Goal: Book appointment/travel/reservation

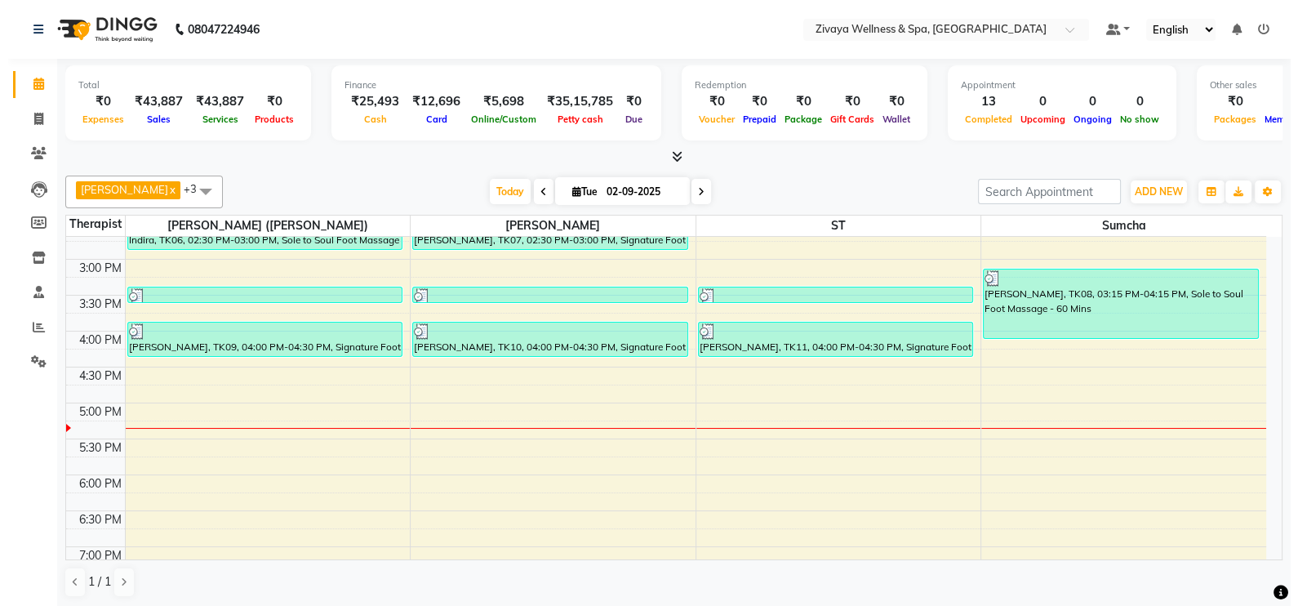
scroll to position [1127, 0]
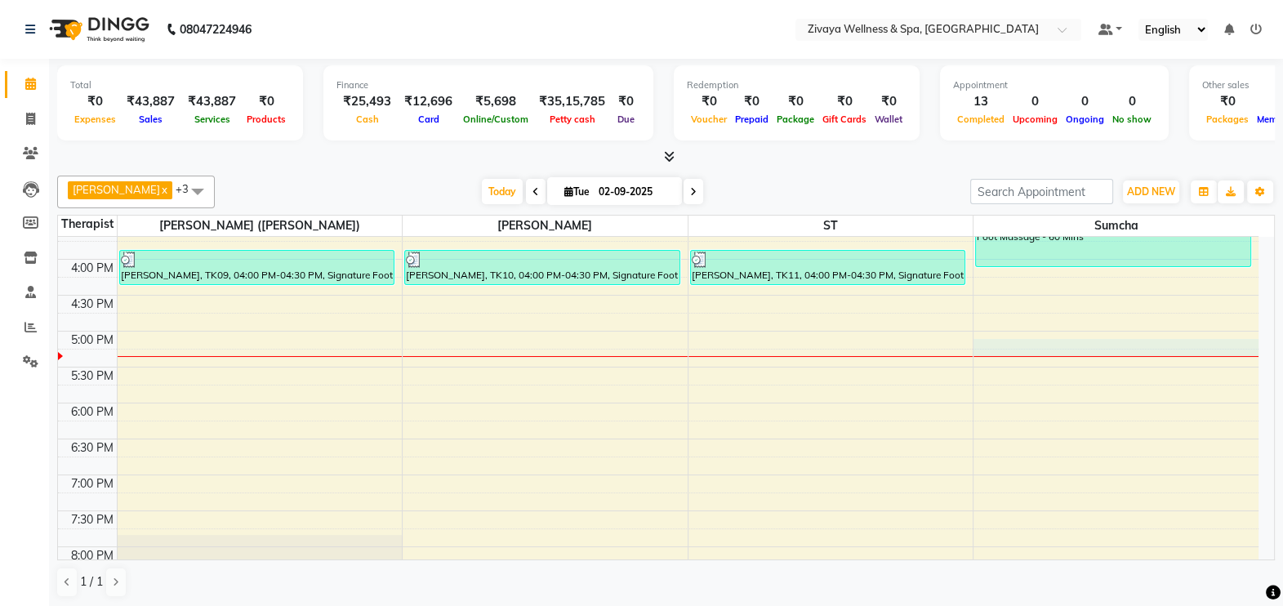
click at [977, 356] on div at bounding box center [1115, 356] width 285 height 1
select select "63085"
select select "1035"
select select "tentative"
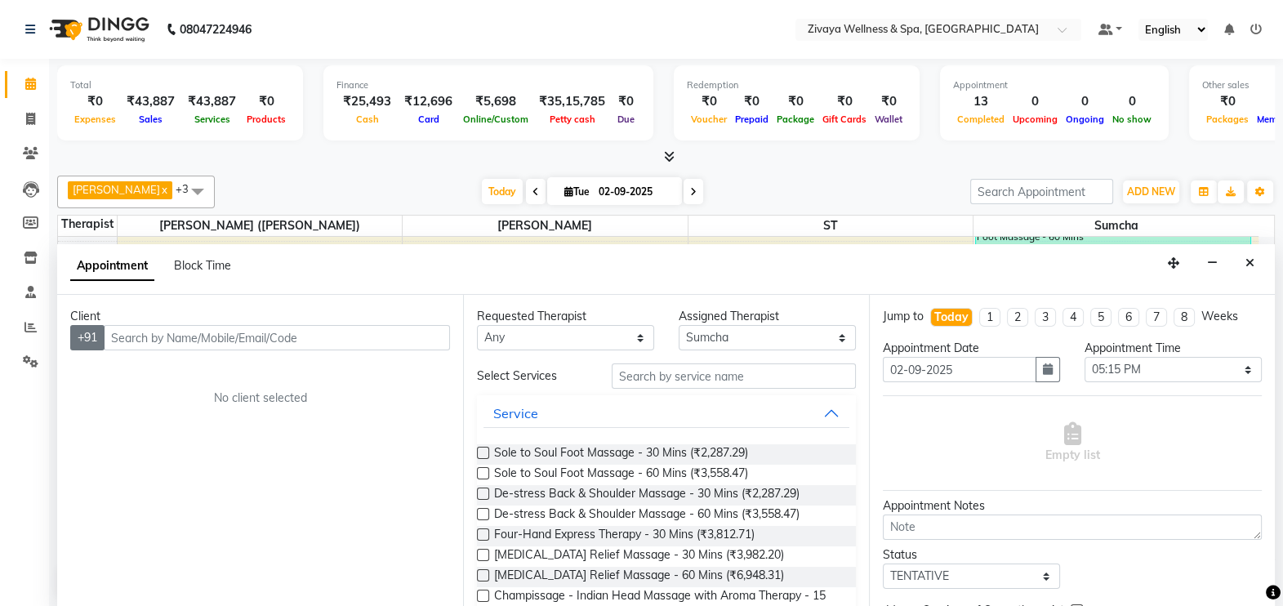
click at [87, 337] on button "+91" at bounding box center [87, 337] width 34 height 25
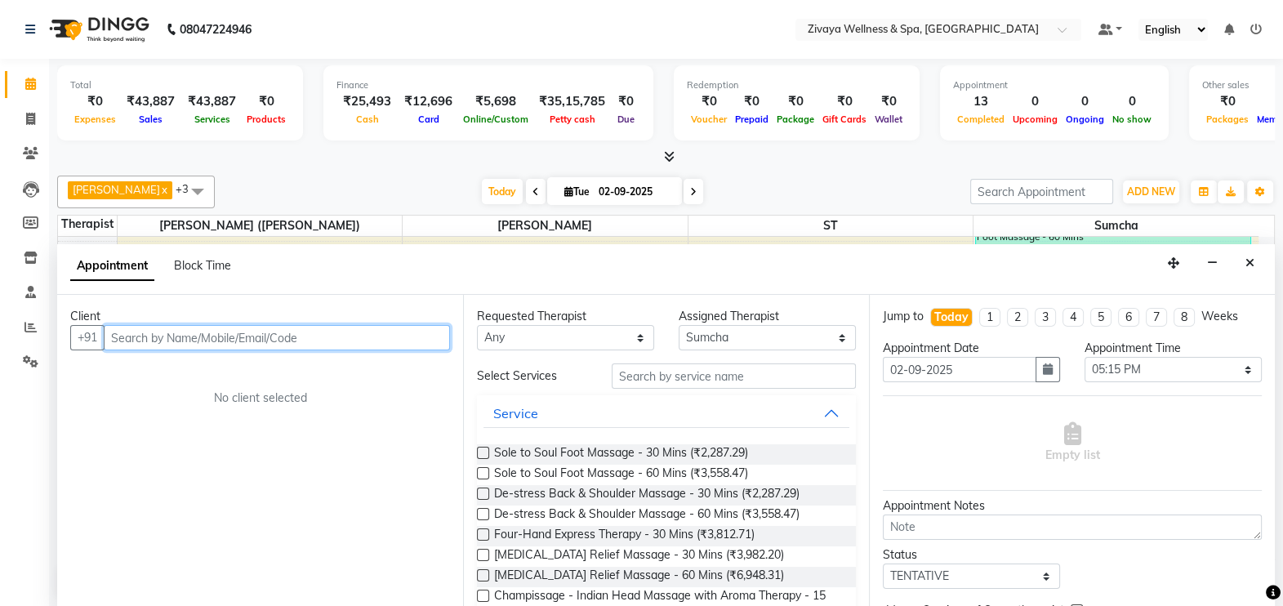
click at [133, 340] on input "text" at bounding box center [277, 337] width 346 height 25
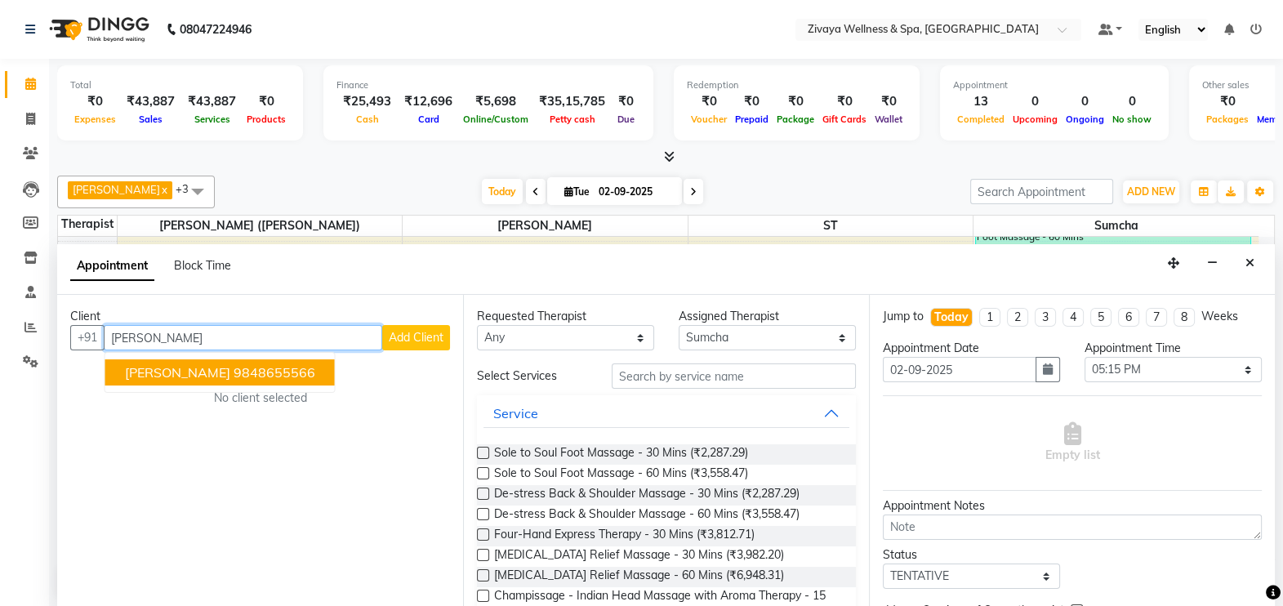
type input "[PERSON_NAME]"
click at [405, 335] on span "Add Client" at bounding box center [416, 337] width 55 height 15
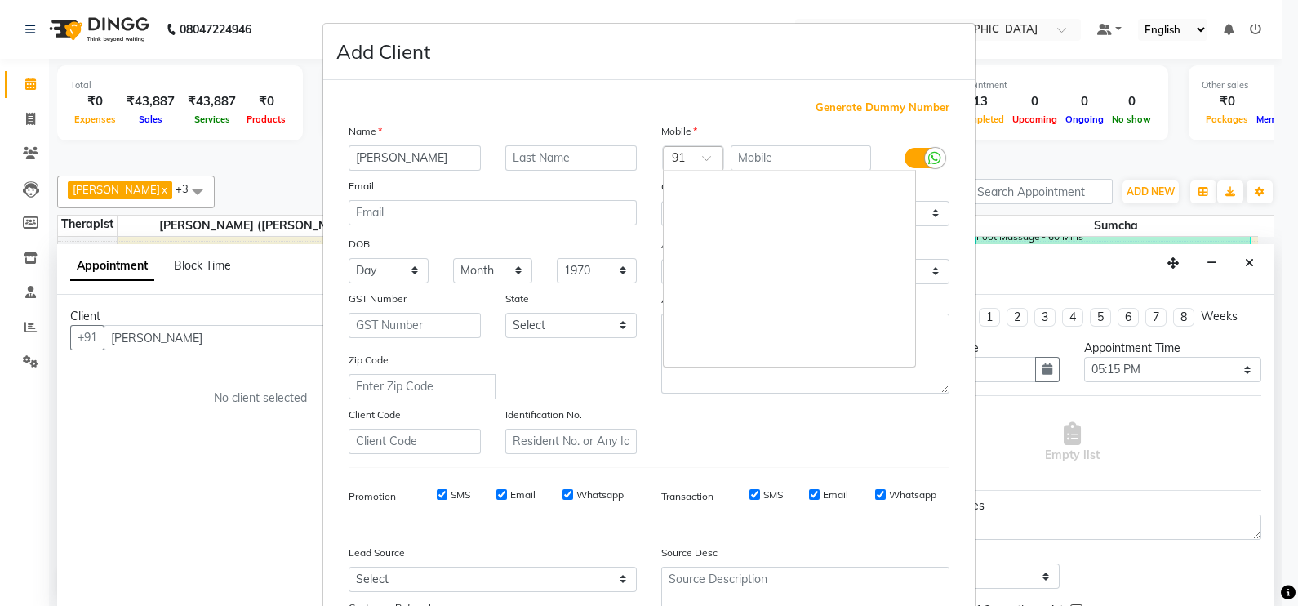
scroll to position [2960, 0]
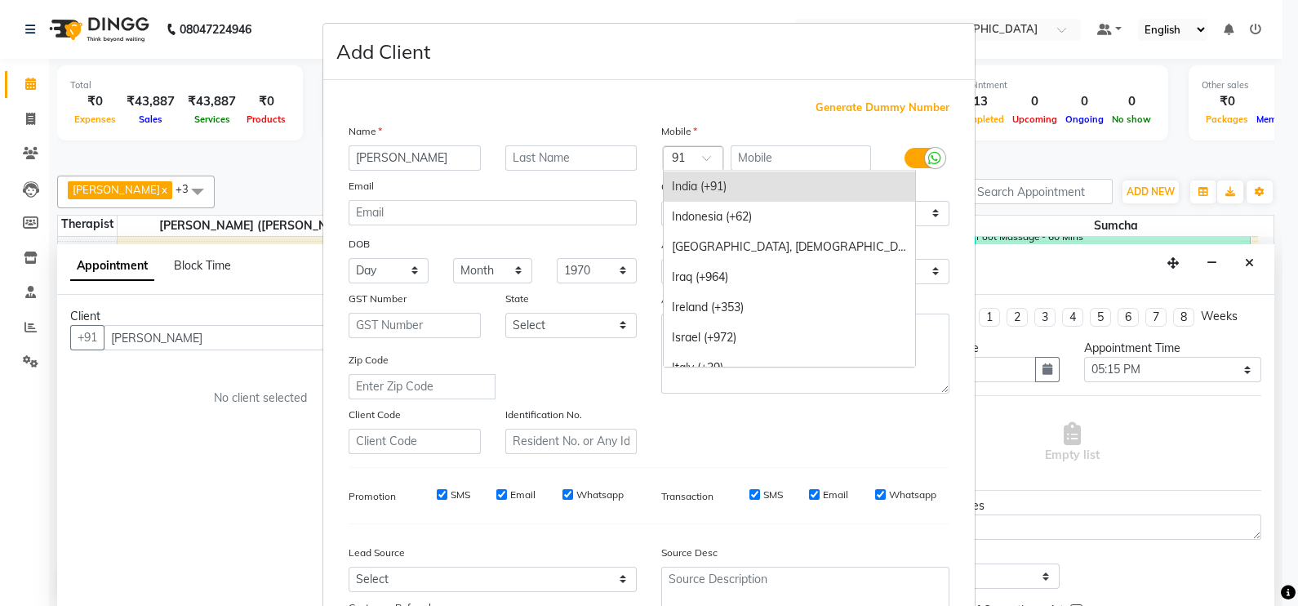
click at [702, 155] on span at bounding box center [712, 162] width 20 height 17
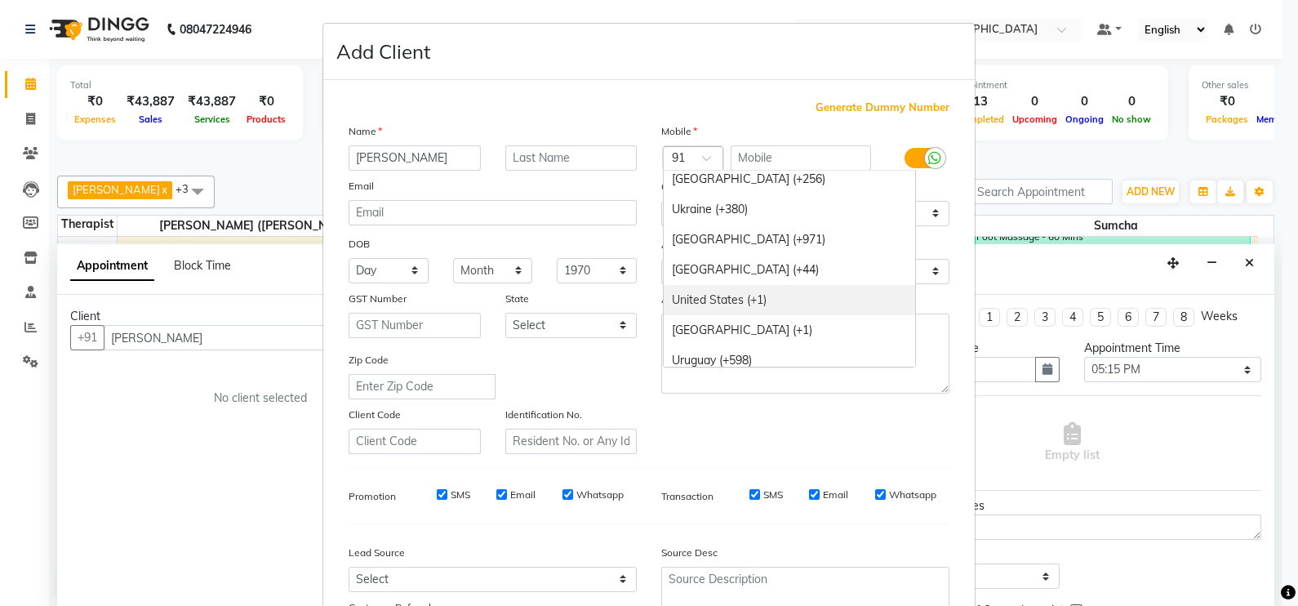
scroll to position [6683, 0]
click at [715, 305] on div "United States (+1)" at bounding box center [790, 301] width 252 height 30
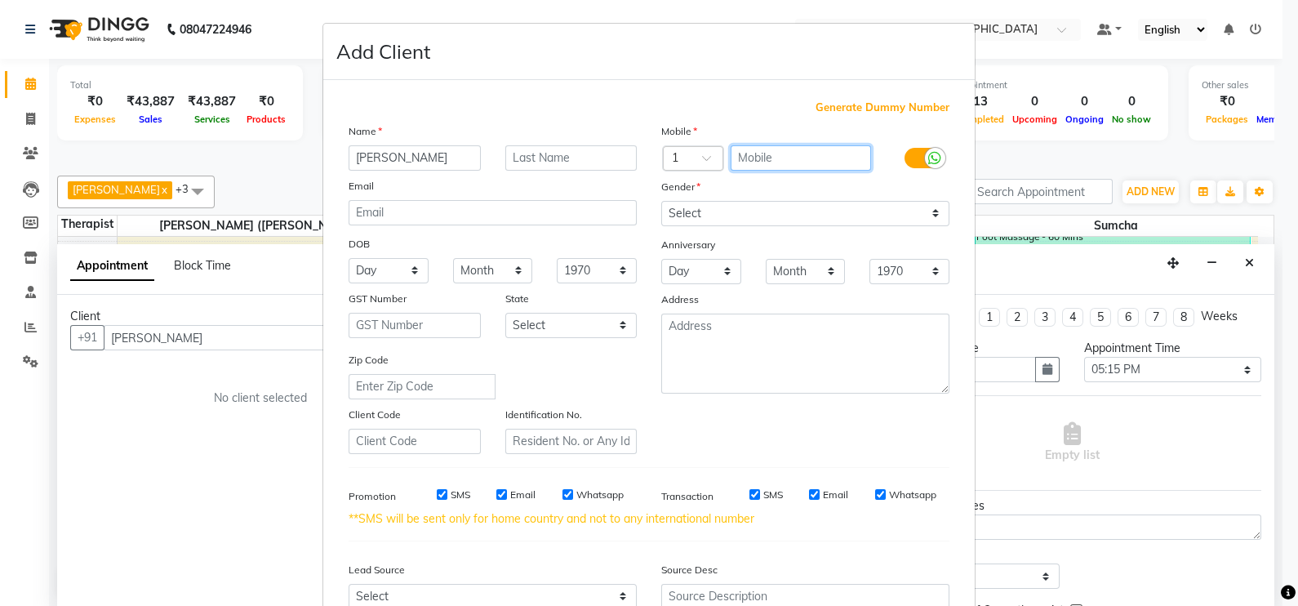
click at [755, 146] on input "text" at bounding box center [801, 157] width 141 height 25
type input "2244130135"
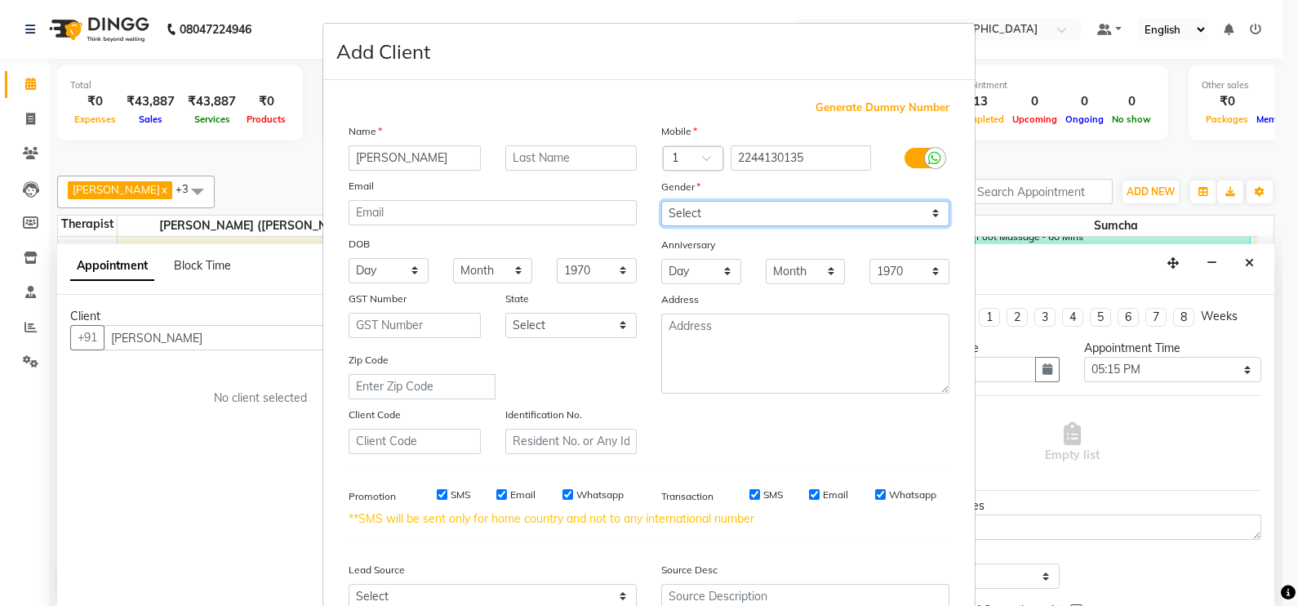
click at [743, 211] on select "Select [DEMOGRAPHIC_DATA] [DEMOGRAPHIC_DATA] Other Prefer Not To Say" at bounding box center [805, 213] width 288 height 25
select select "[DEMOGRAPHIC_DATA]"
click at [661, 202] on select "Select [DEMOGRAPHIC_DATA] [DEMOGRAPHIC_DATA] Other Prefer Not To Say" at bounding box center [805, 213] width 288 height 25
click at [809, 502] on div "Email" at bounding box center [828, 494] width 39 height 15
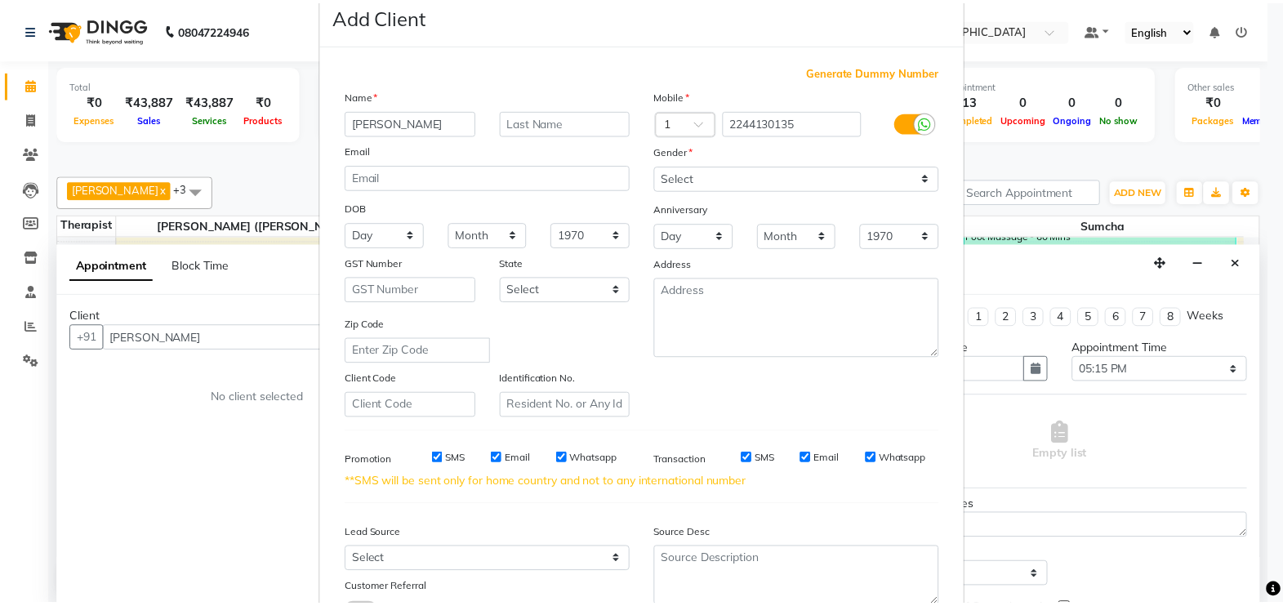
scroll to position [173, 0]
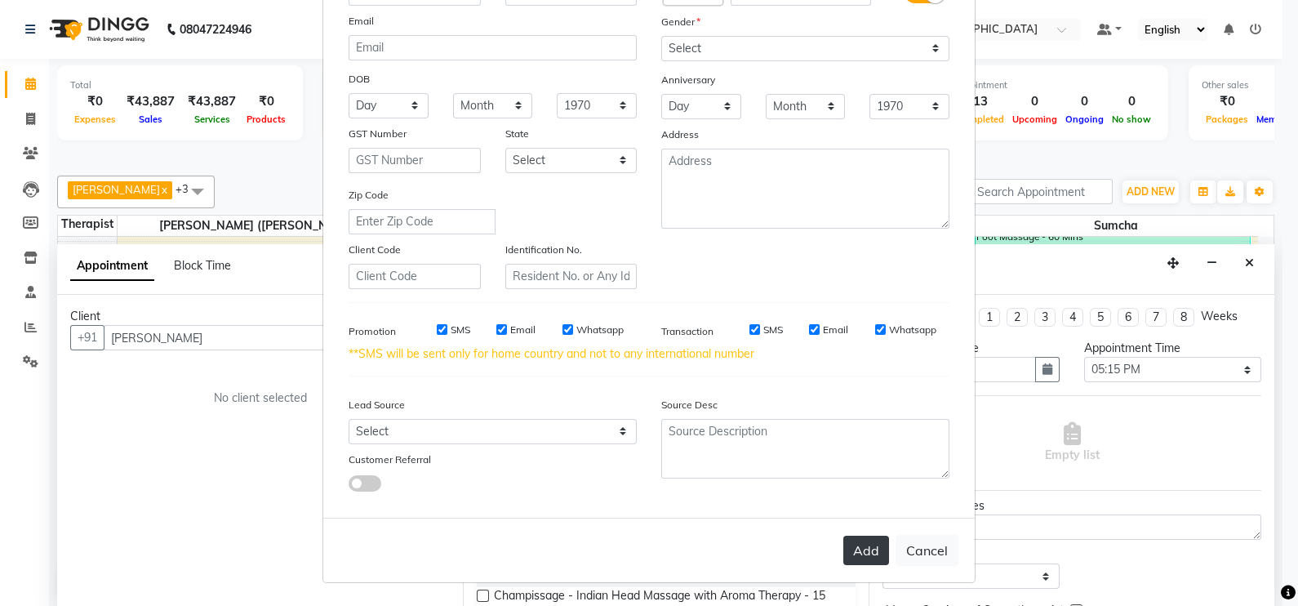
click at [860, 545] on button "Add" at bounding box center [867, 550] width 46 height 29
type input "2244130135"
select select
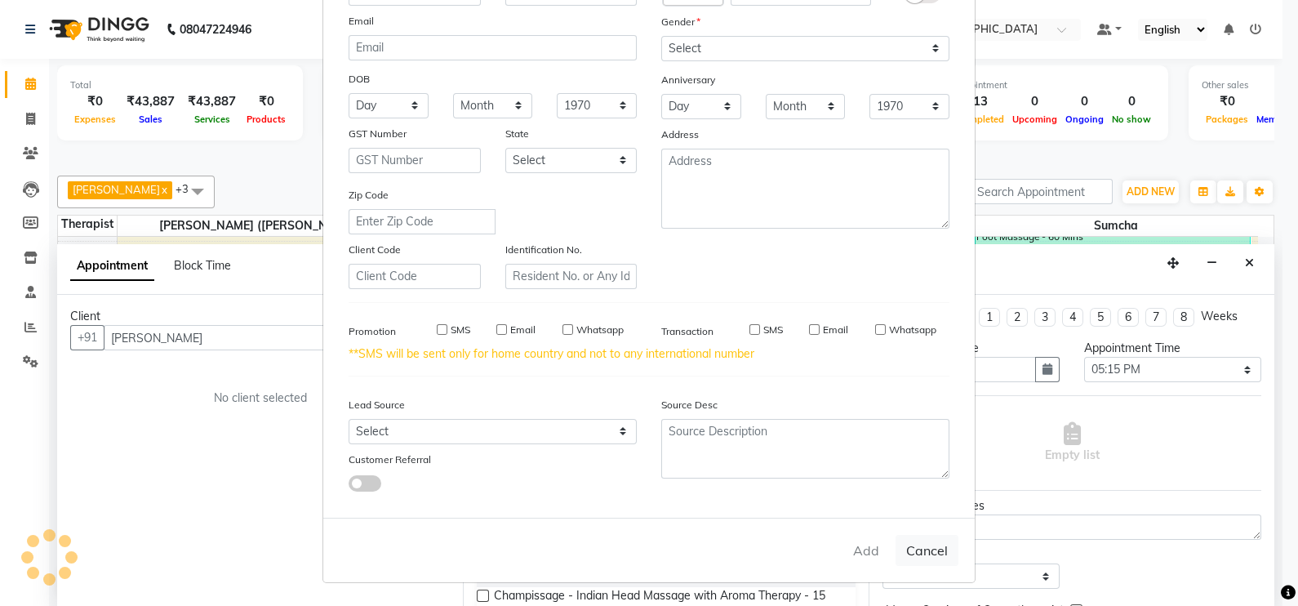
select select
checkbox input "false"
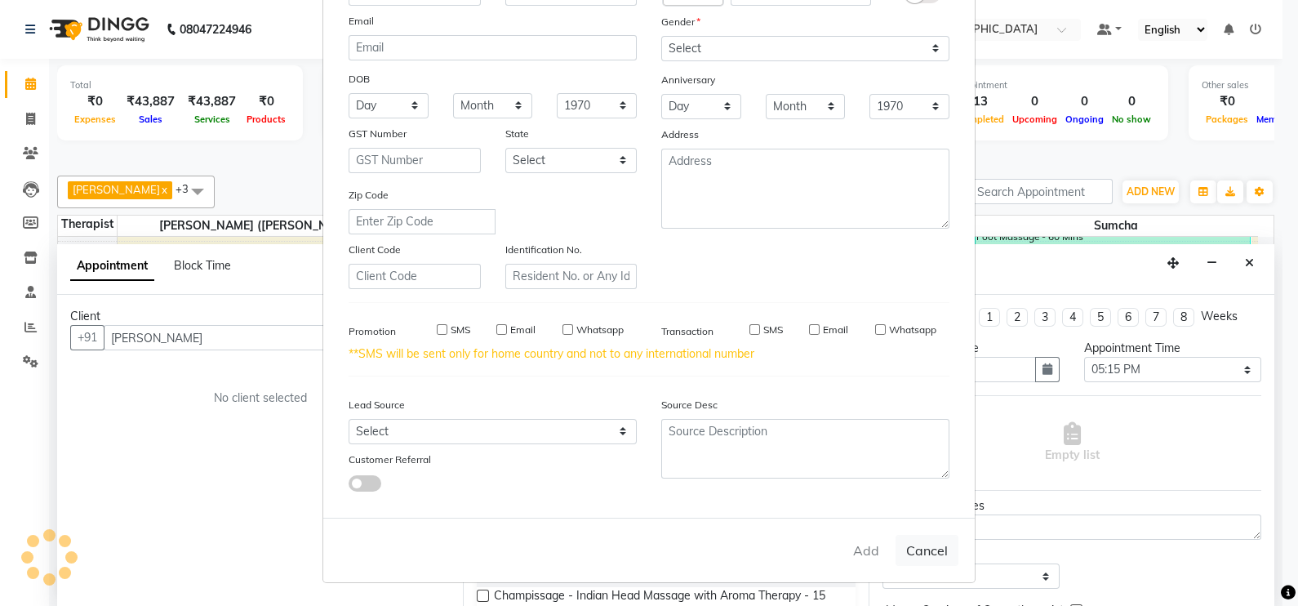
checkbox input "false"
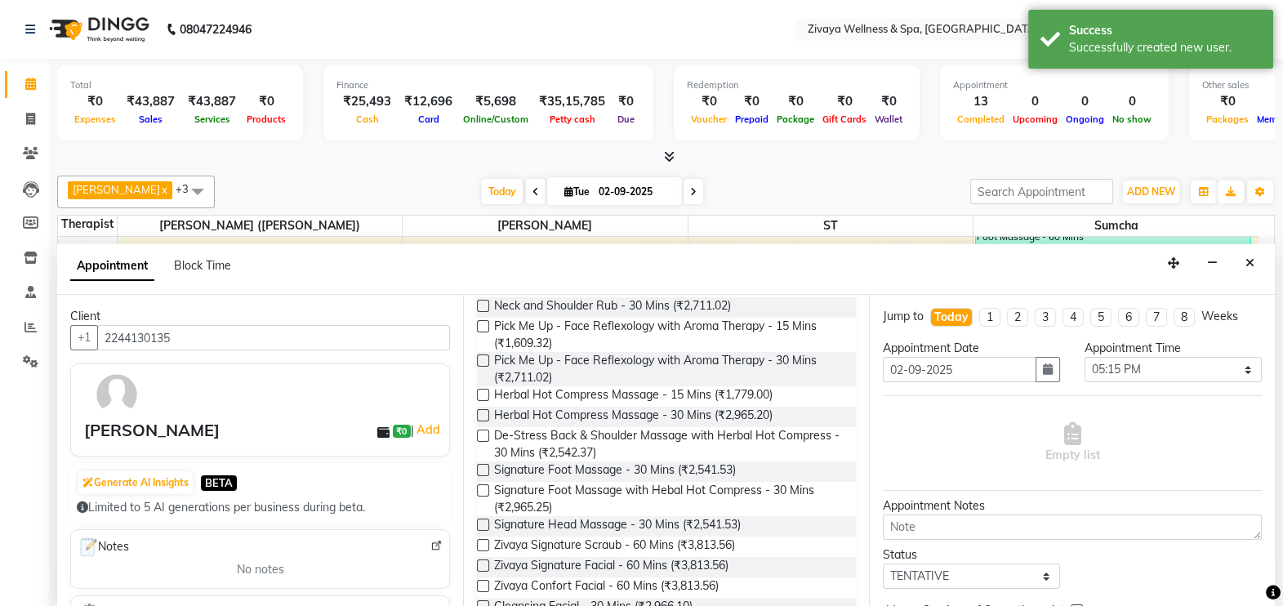
scroll to position [381, 0]
click at [484, 466] on label at bounding box center [483, 468] width 12 height 12
click at [484, 466] on input "checkbox" at bounding box center [482, 470] width 11 height 11
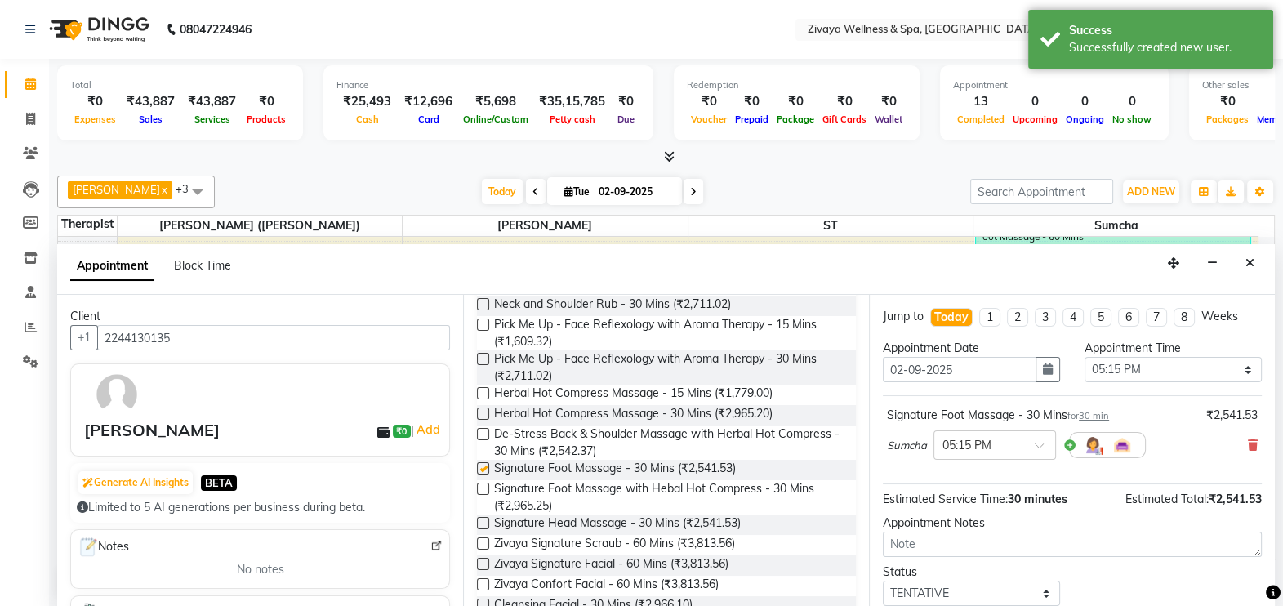
checkbox input "false"
click at [1037, 443] on span at bounding box center [1045, 450] width 20 height 17
click at [1013, 499] on div "05:30 PM" at bounding box center [994, 507] width 121 height 30
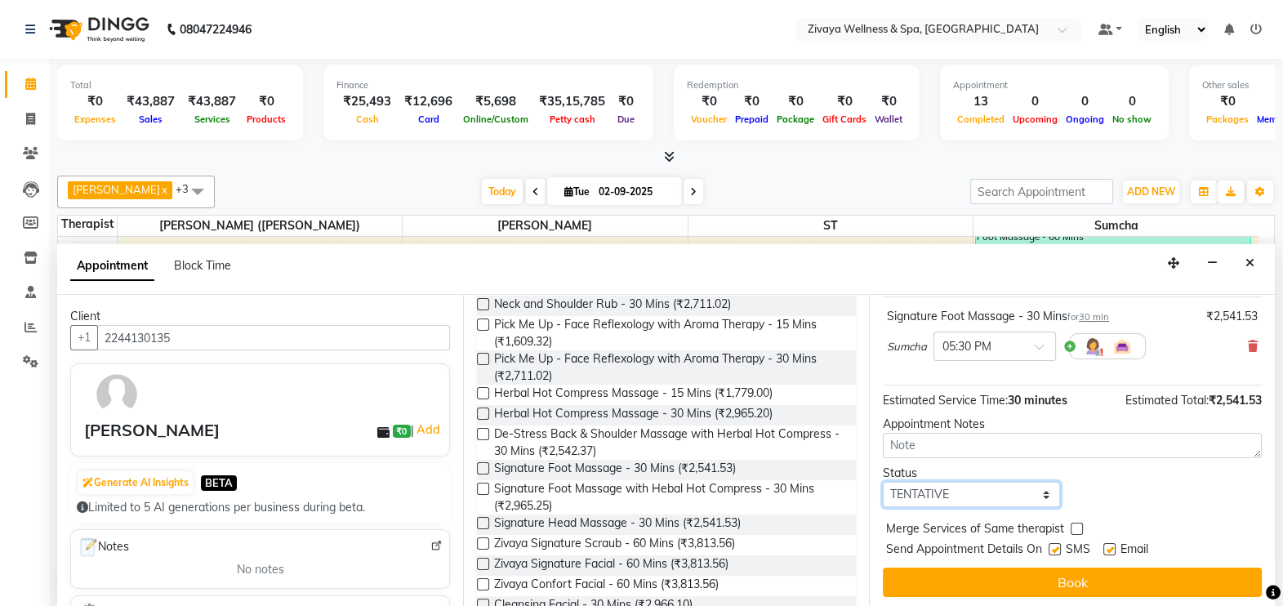
click at [1039, 494] on select "Select TENTATIVE CONFIRM CHECK-IN UPCOMING" at bounding box center [971, 494] width 177 height 25
select select "confirm booking"
click at [883, 482] on select "Select TENTATIVE CONFIRM CHECK-IN UPCOMING" at bounding box center [971, 494] width 177 height 25
click at [1116, 546] on div "Email" at bounding box center [1132, 551] width 58 height 20
click at [1111, 547] on label at bounding box center [1109, 549] width 12 height 12
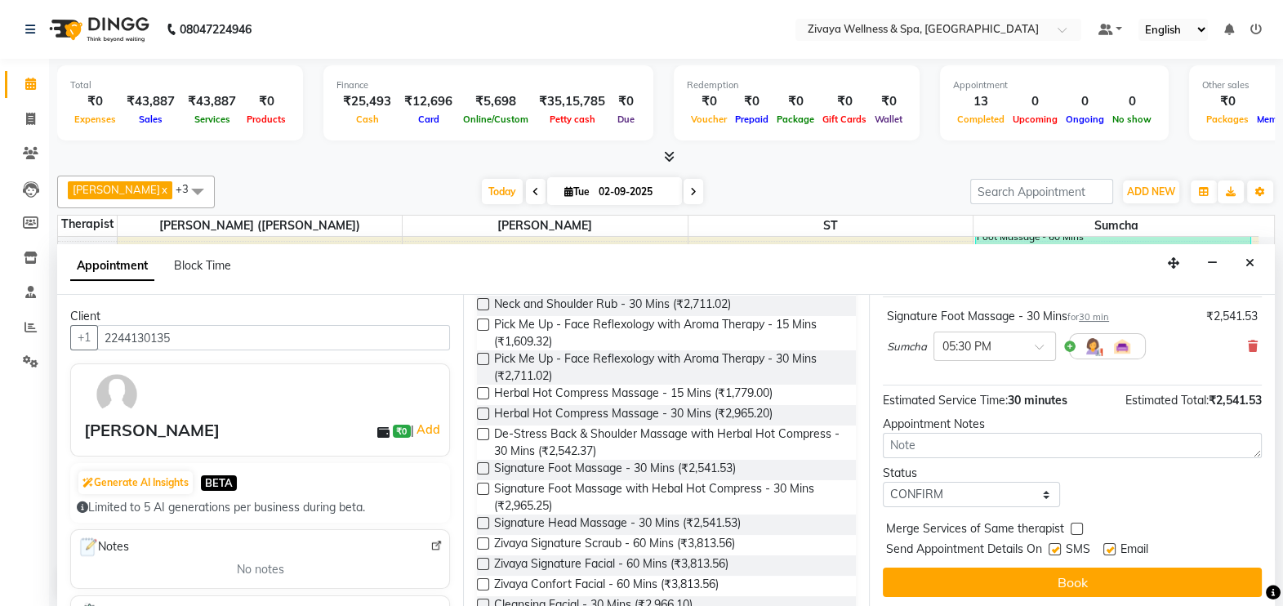
click at [1111, 547] on input "checkbox" at bounding box center [1108, 550] width 11 height 11
checkbox input "false"
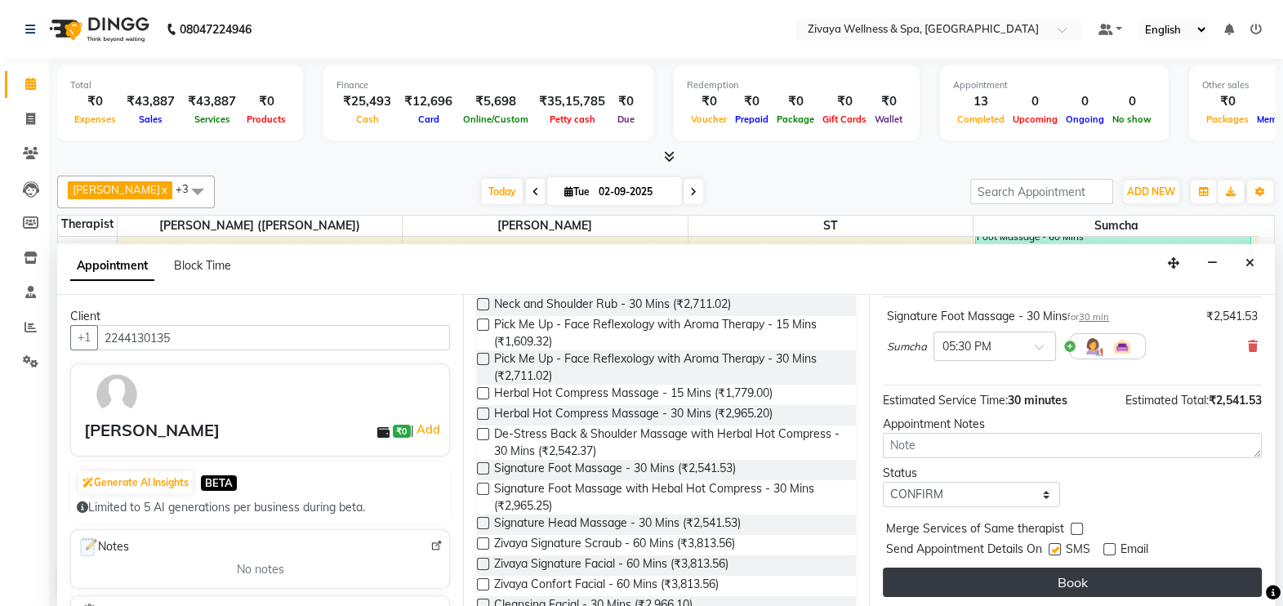
click at [1084, 570] on button "Book" at bounding box center [1072, 582] width 379 height 29
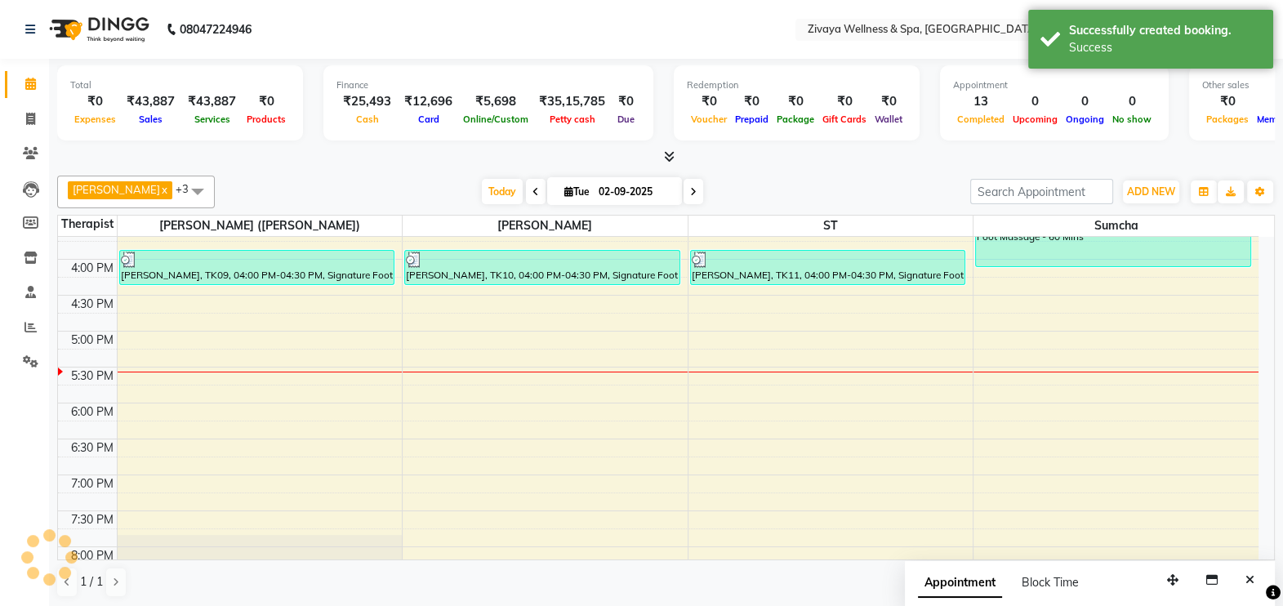
scroll to position [0, 0]
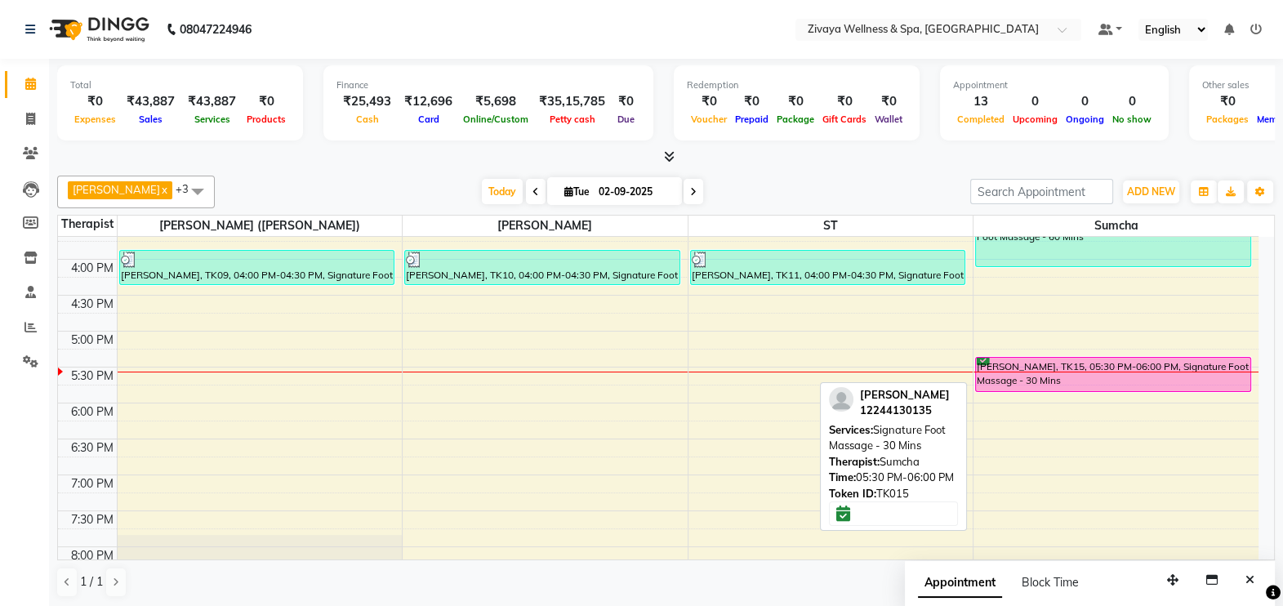
click at [1146, 372] on div "[PERSON_NAME], TK15, 05:30 PM-06:00 PM, Signature Foot Massage - 30 Mins" at bounding box center [1113, 374] width 274 height 33
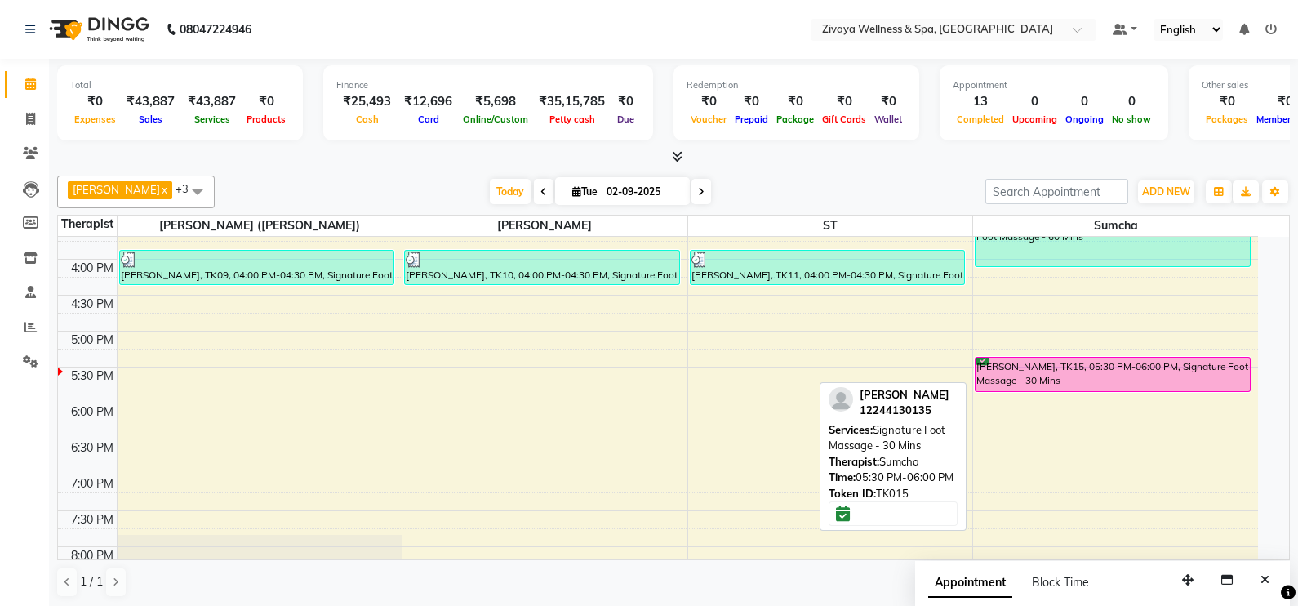
select select "6"
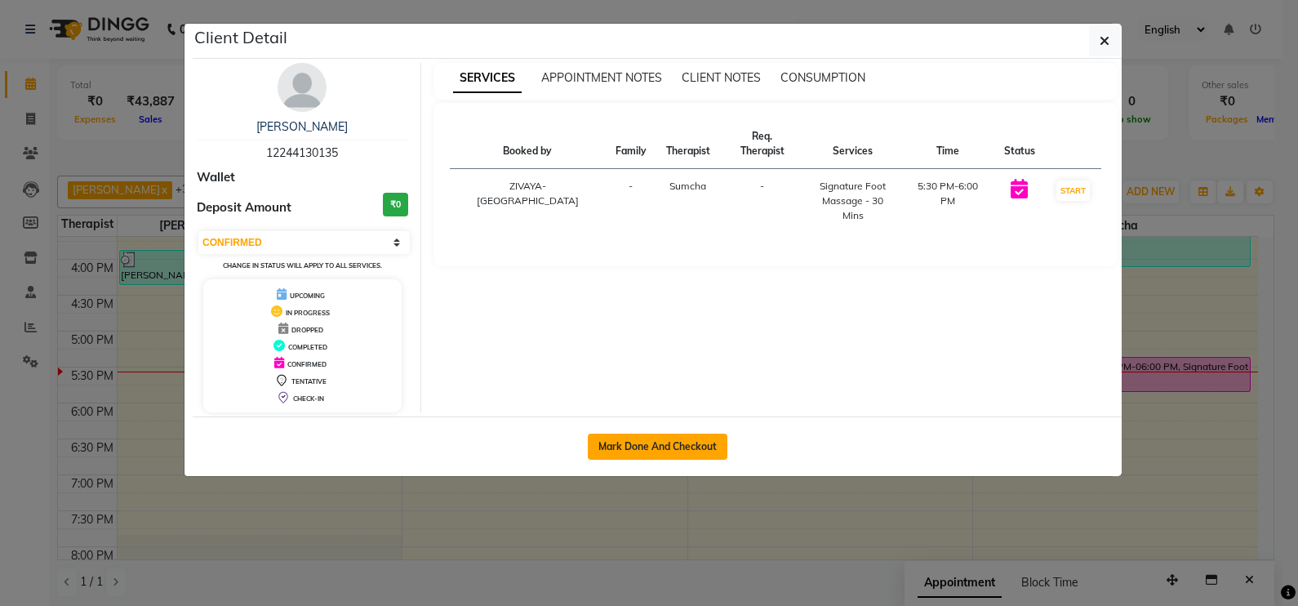
click at [690, 453] on button "Mark Done And Checkout" at bounding box center [658, 447] width 140 height 26
select select "service"
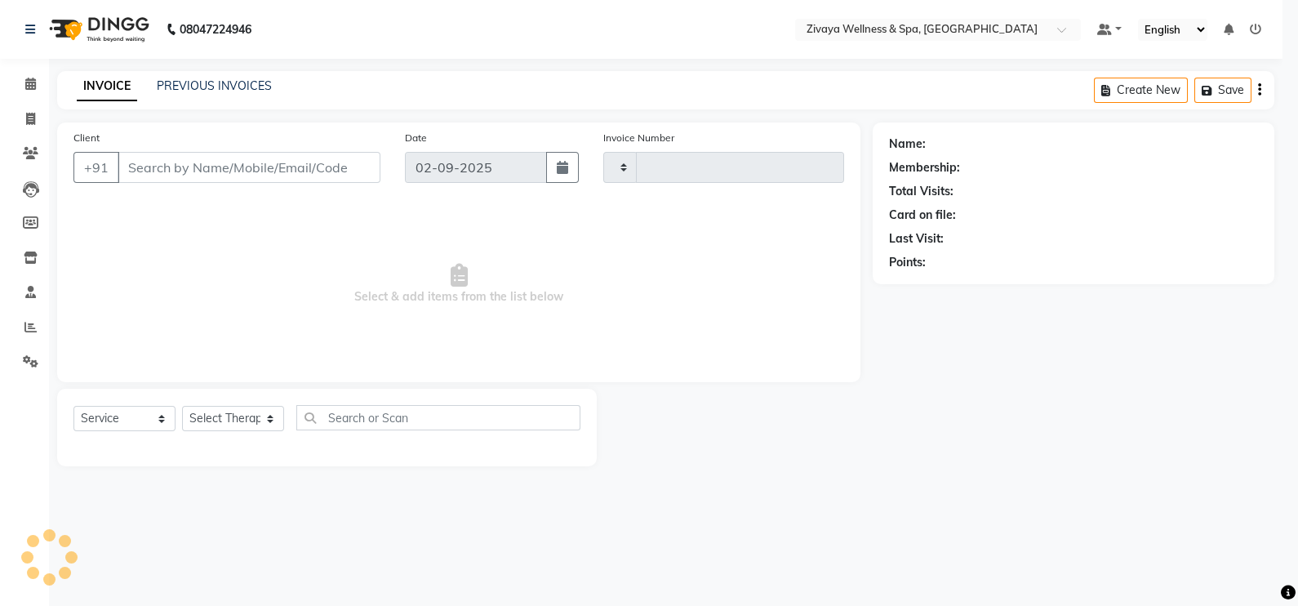
type input "1990"
select select "7072"
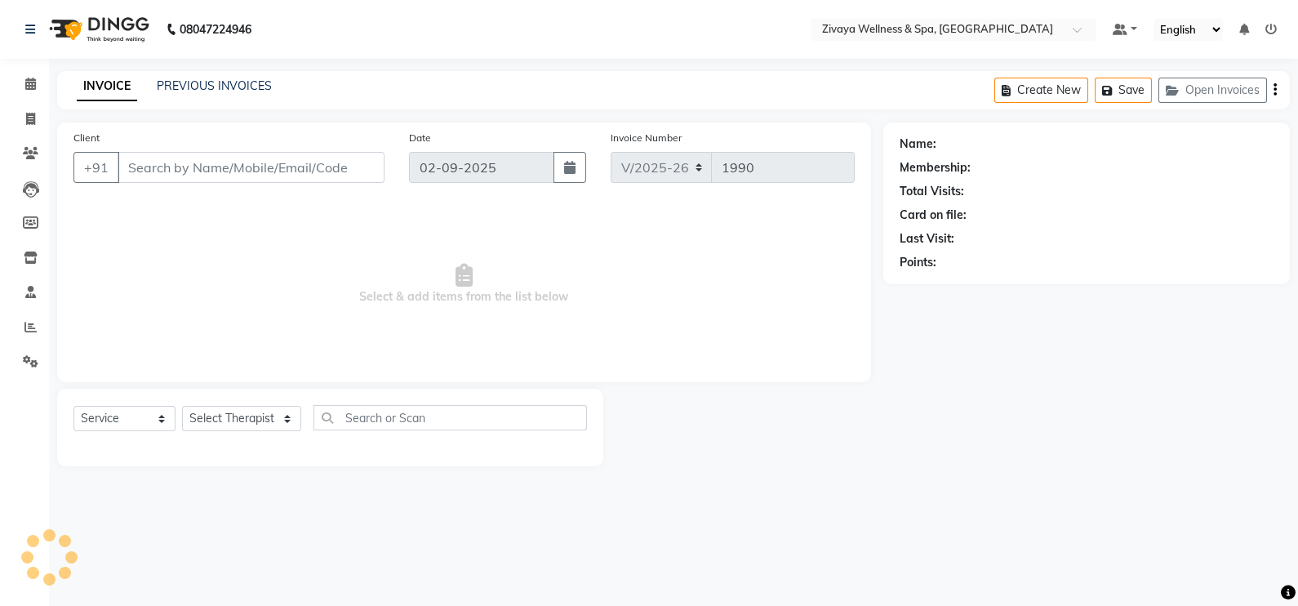
type input "12244130135"
select select "63085"
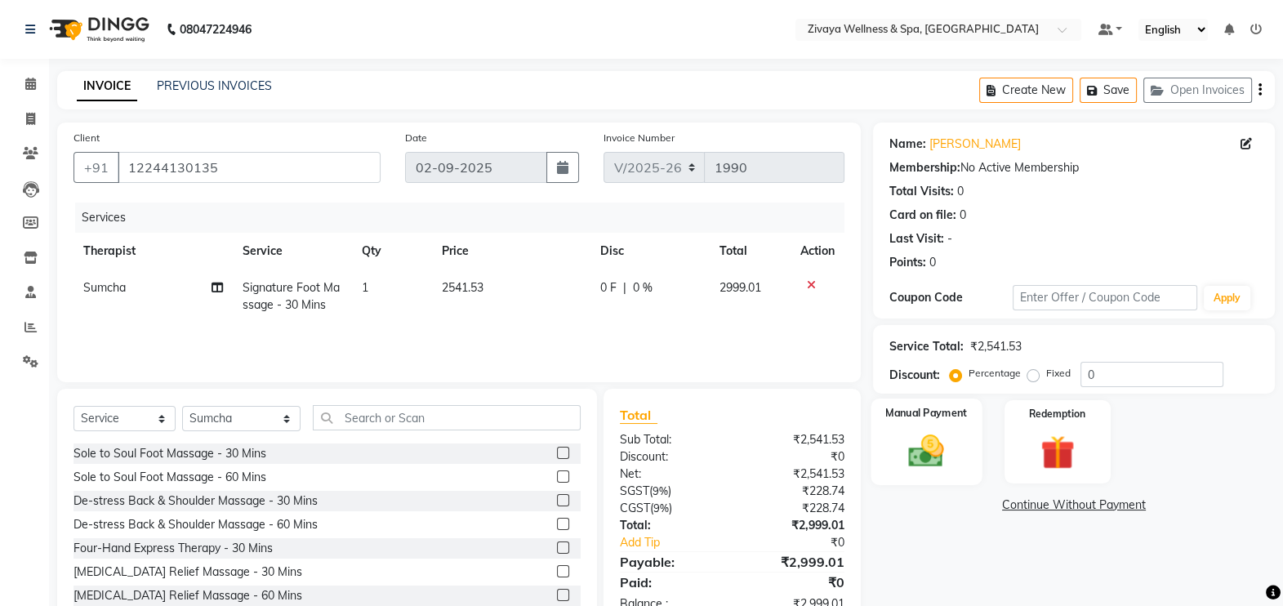
click at [887, 449] on div "Manual Payment" at bounding box center [925, 441] width 111 height 87
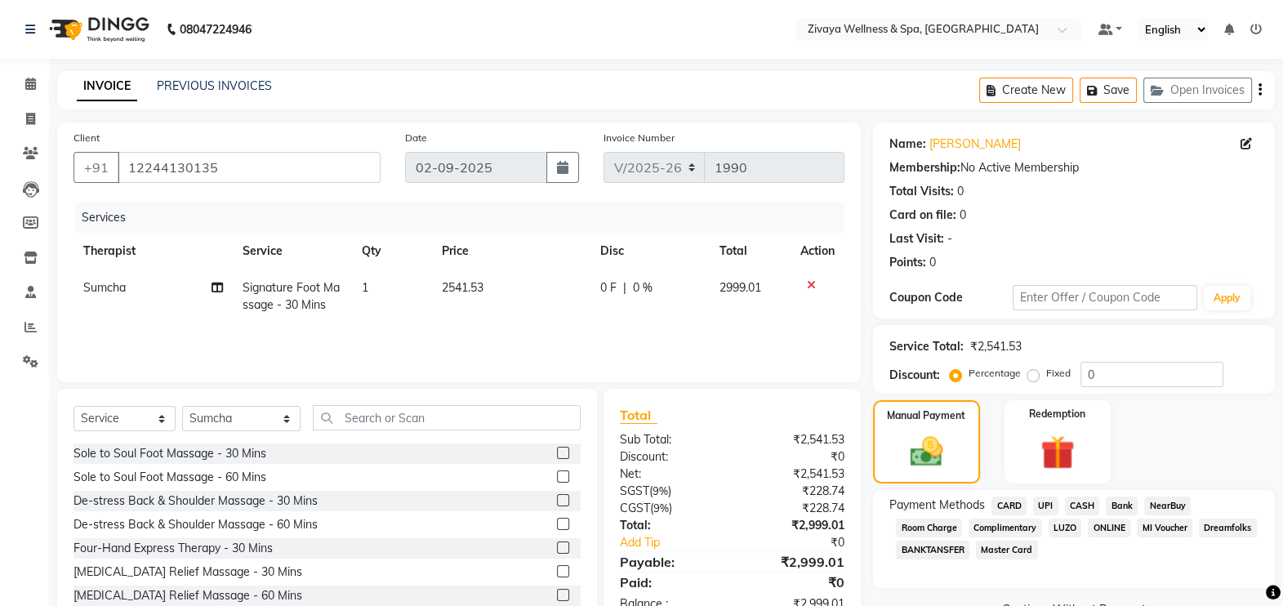
click at [1086, 508] on span "CASH" at bounding box center [1082, 505] width 35 height 19
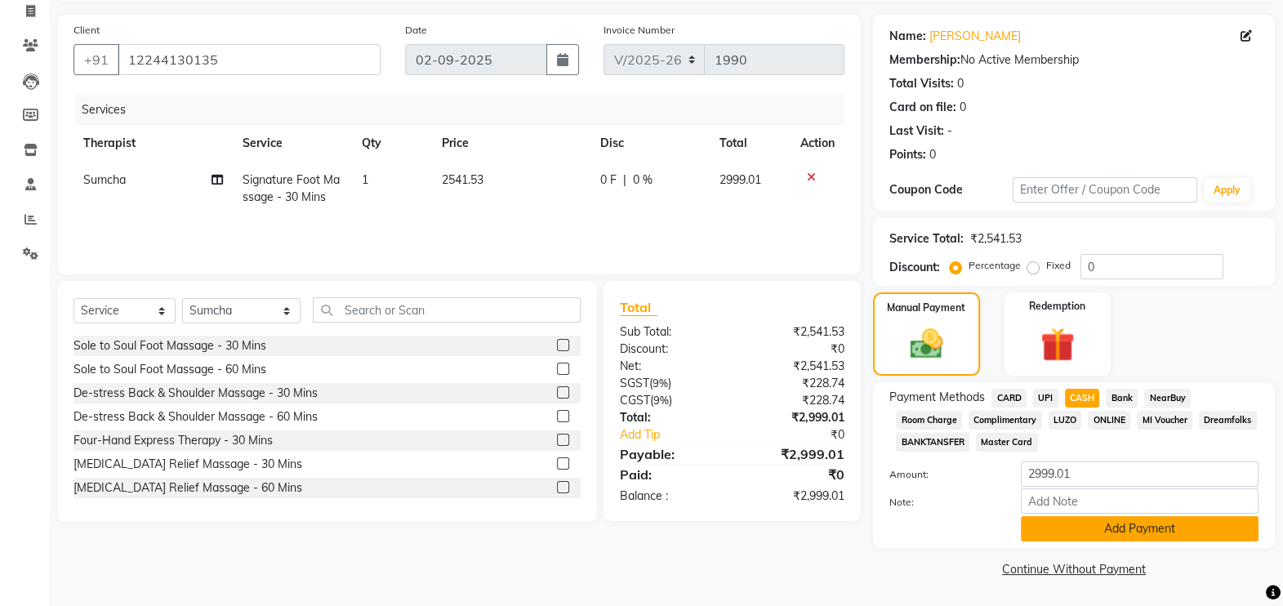
click at [1096, 531] on button "Add Payment" at bounding box center [1140, 528] width 238 height 25
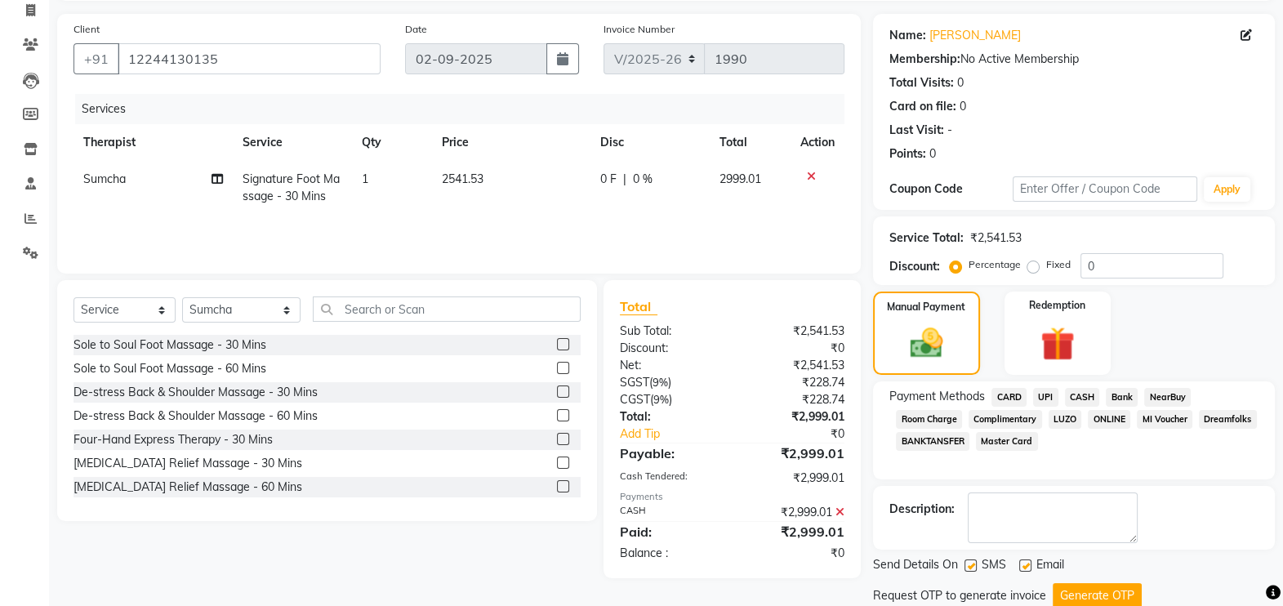
scroll to position [162, 0]
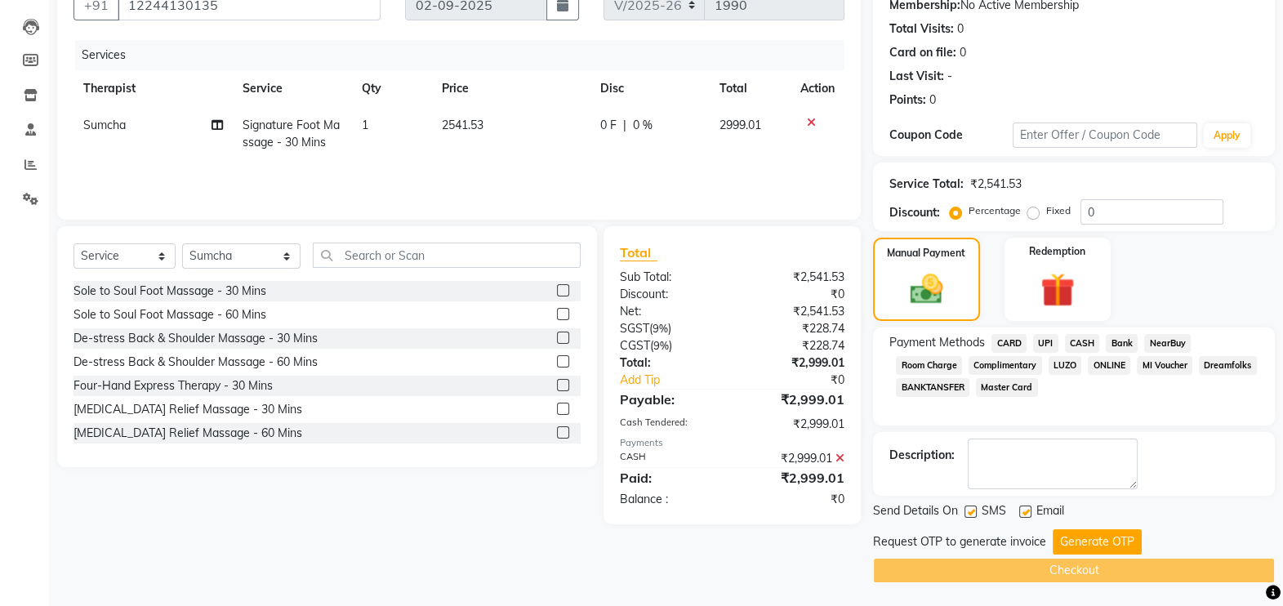
click at [1029, 514] on label at bounding box center [1025, 511] width 12 height 12
click at [1029, 514] on input "checkbox" at bounding box center [1024, 512] width 11 height 11
checkbox input "false"
click at [1074, 537] on button "Generate OTP" at bounding box center [1097, 541] width 89 height 25
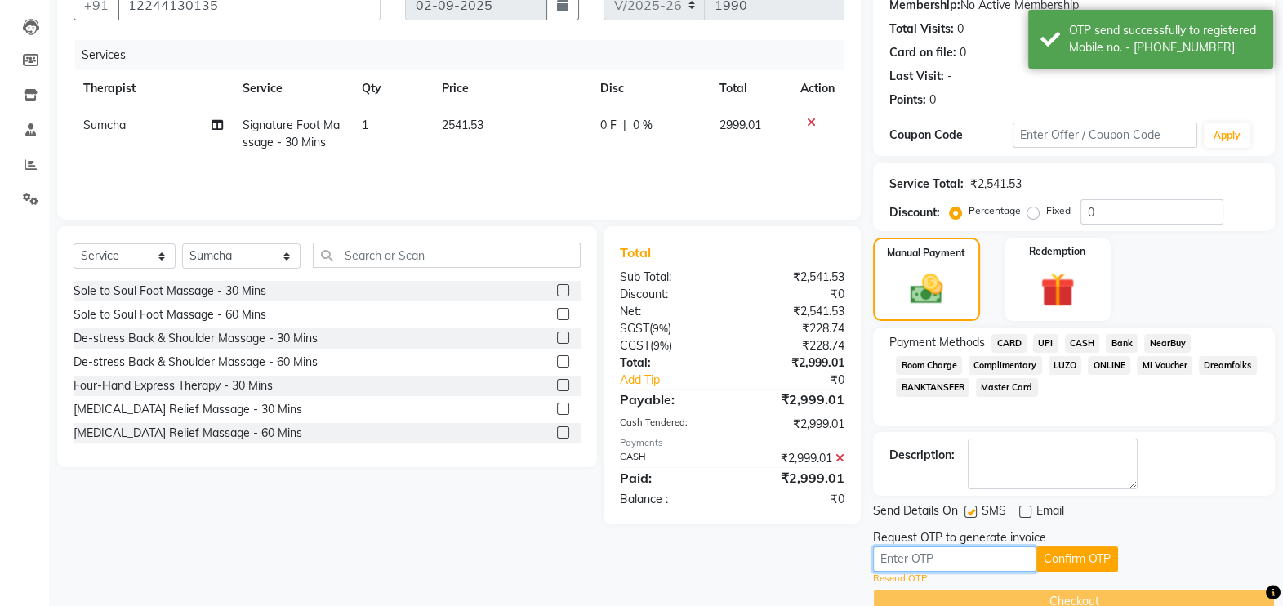
click at [992, 554] on input "text" at bounding box center [954, 558] width 163 height 25
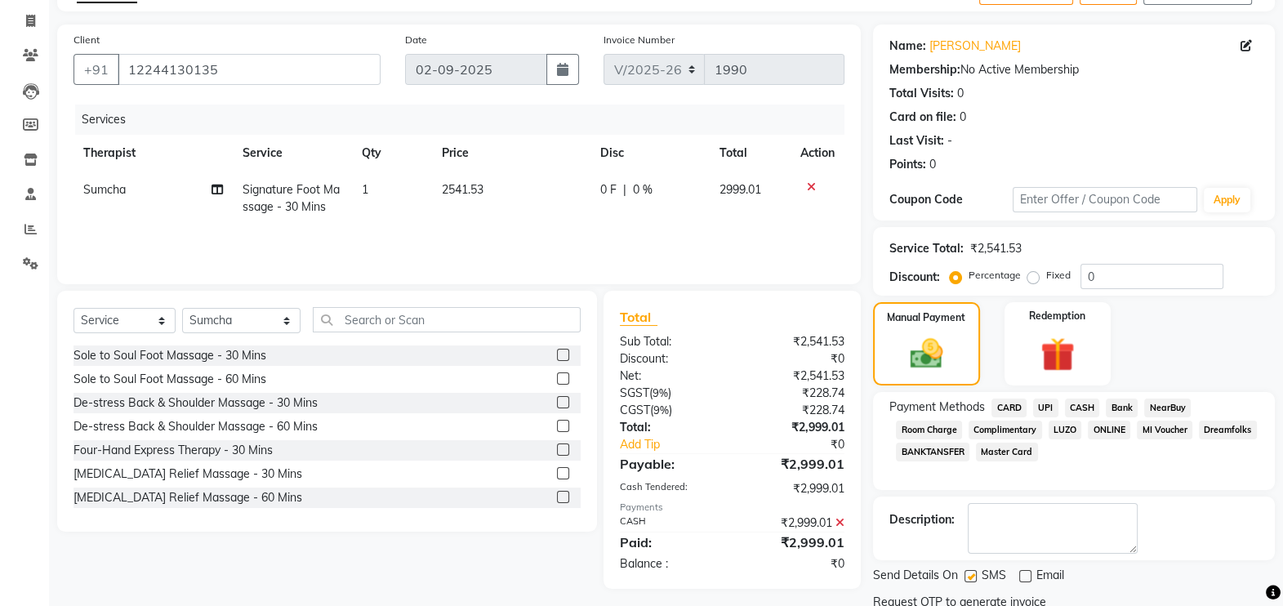
scroll to position [194, 0]
